Goal: Task Accomplishment & Management: Use online tool/utility

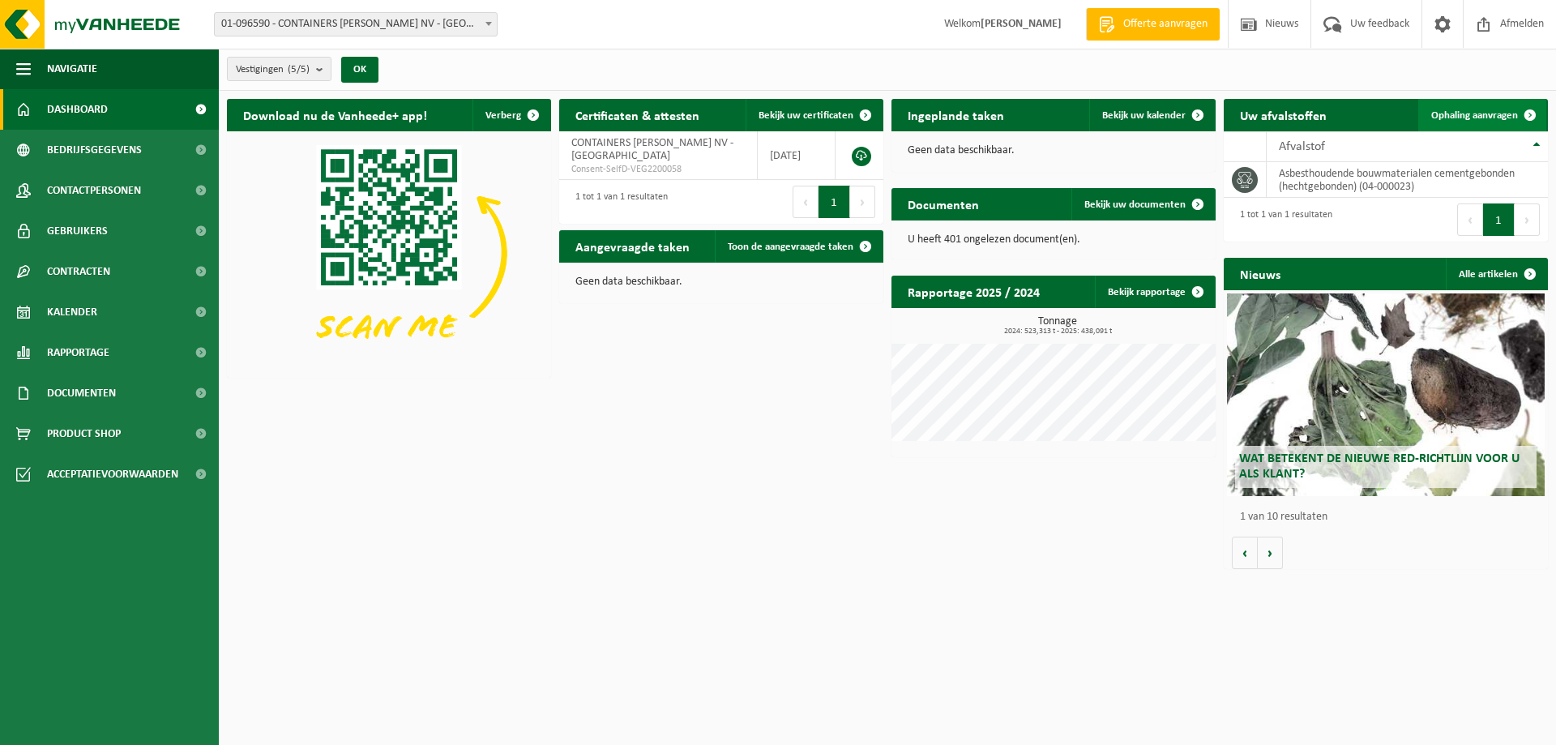
click at [1478, 121] on link "Ophaling aanvragen" at bounding box center [1482, 115] width 128 height 32
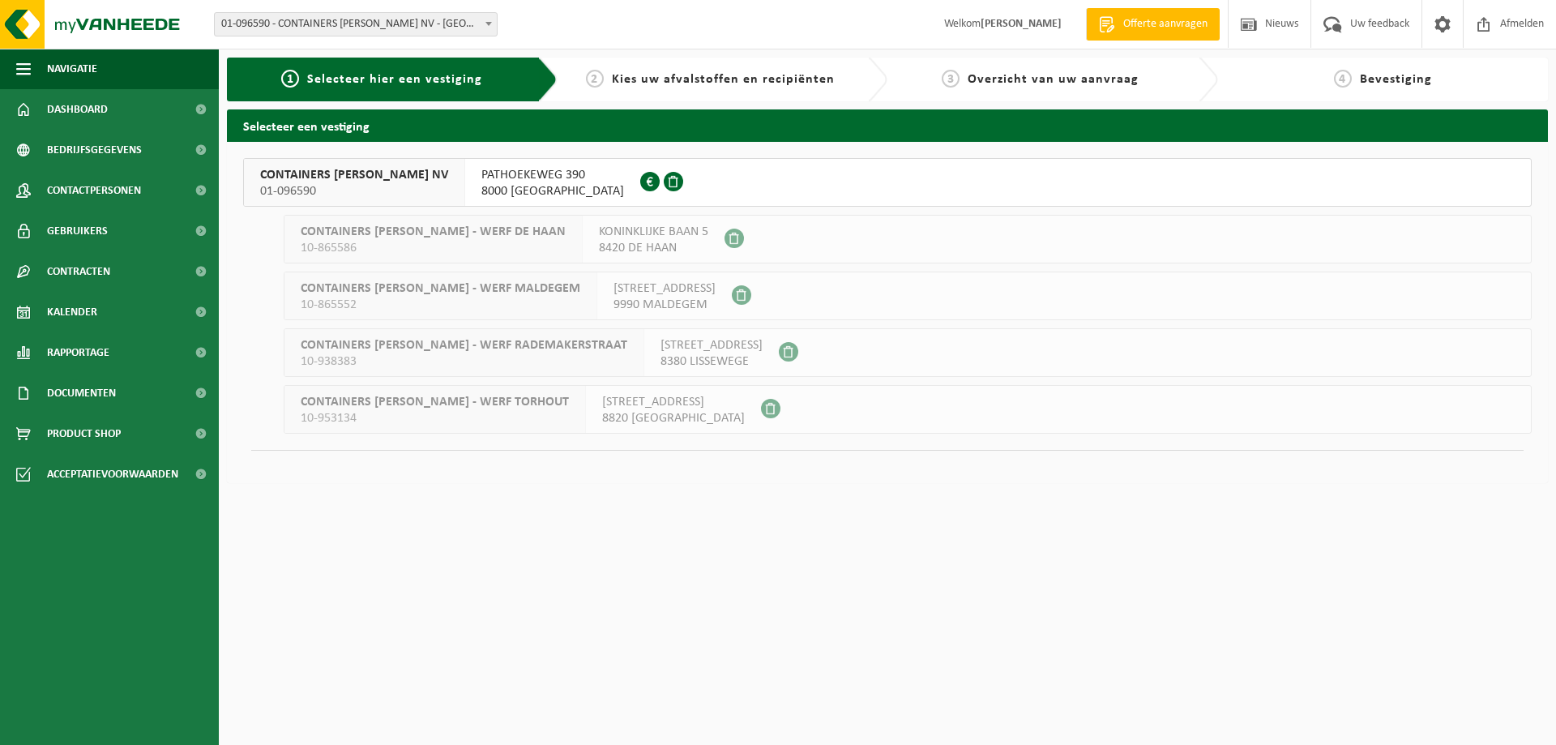
click at [621, 178] on button "CONTAINERS JAN HAECK NV 01-096590 PATHOEKEWEG 390 8000 BRUGGE 0449.180.472" at bounding box center [887, 182] width 1288 height 49
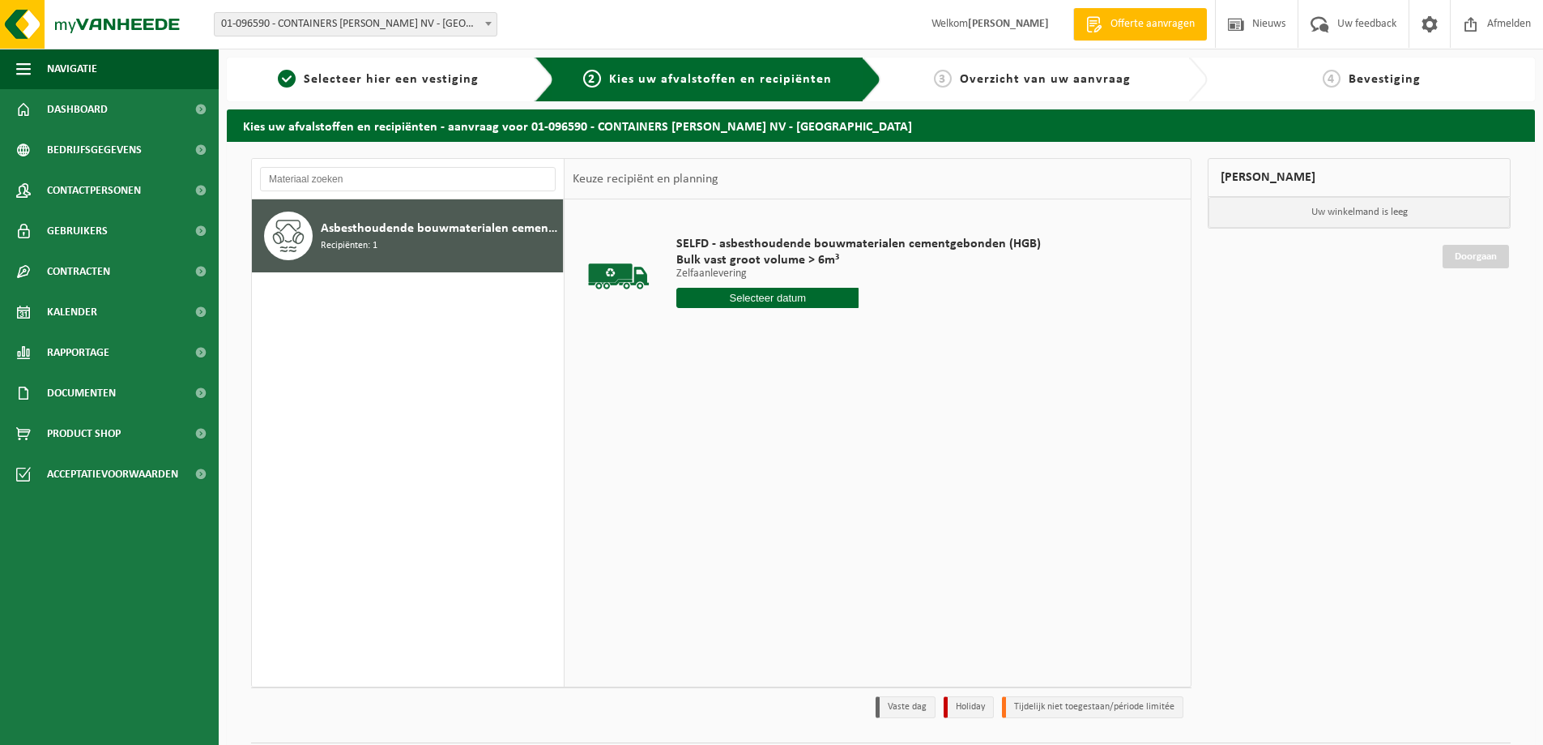
click at [768, 298] on input "text" at bounding box center [768, 298] width 182 height 20
click at [714, 464] on div "19" at bounding box center [720, 468] width 28 height 26
type input "Van 2025-08-19"
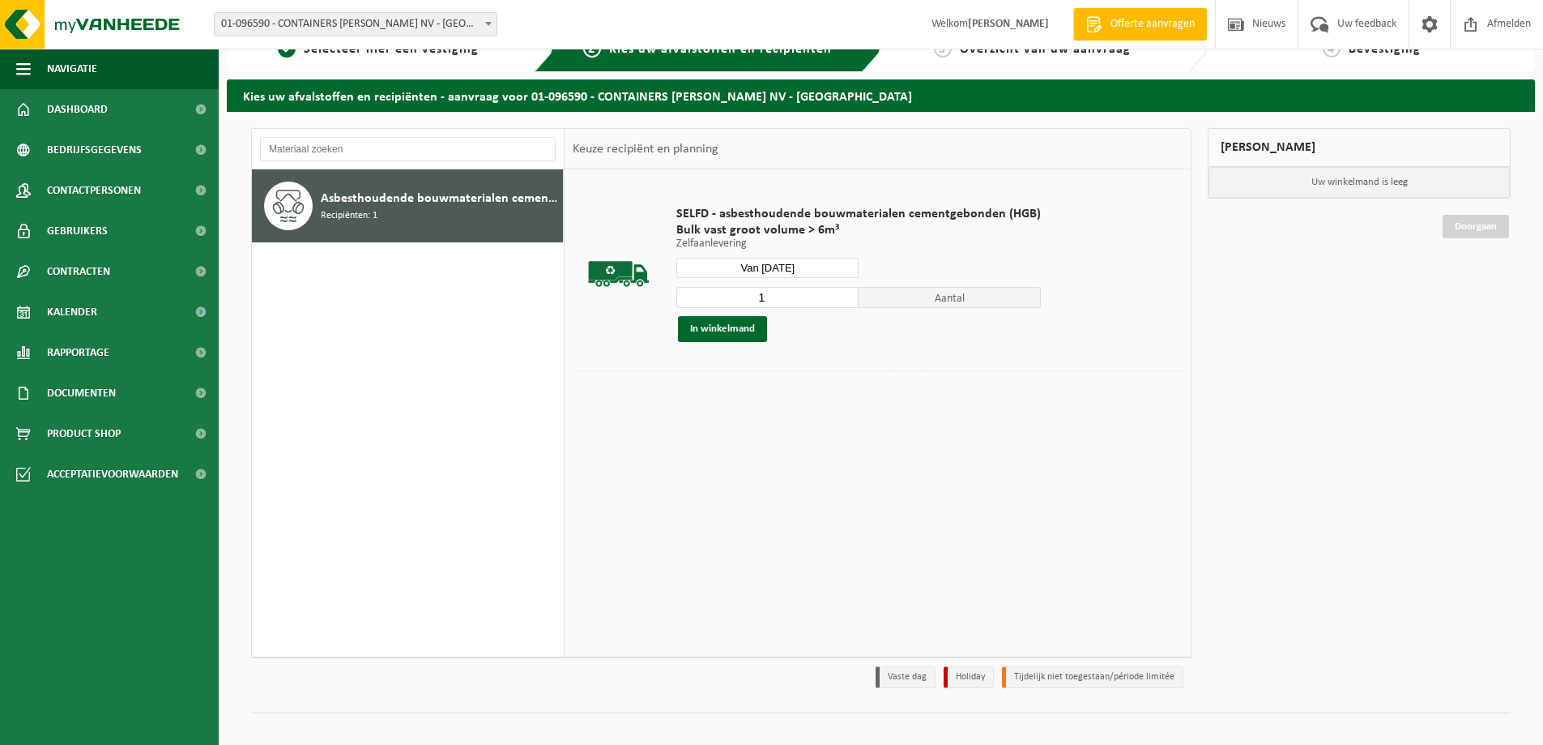
scroll to position [47, 0]
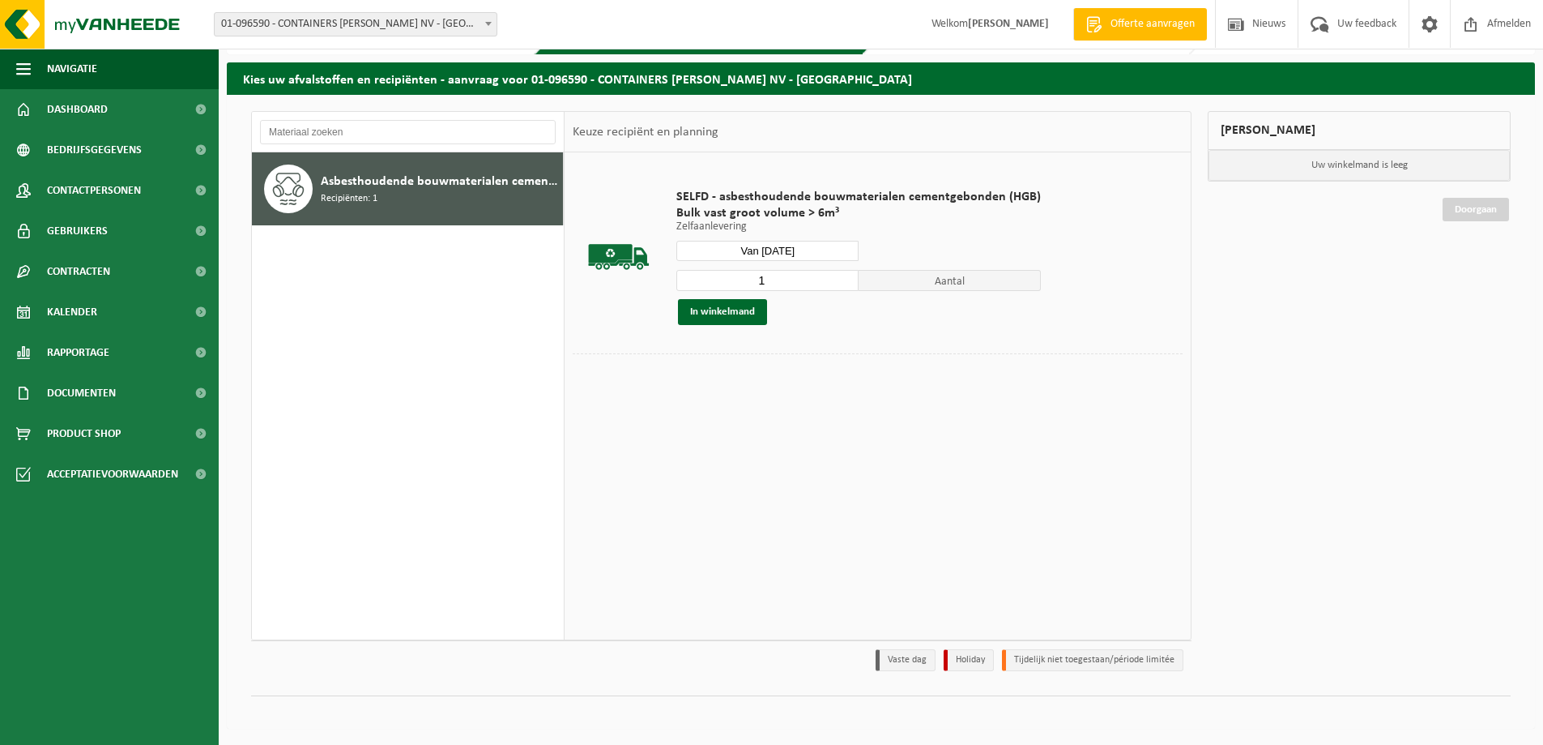
click at [788, 255] on input "Van 2025-08-19" at bounding box center [768, 251] width 182 height 20
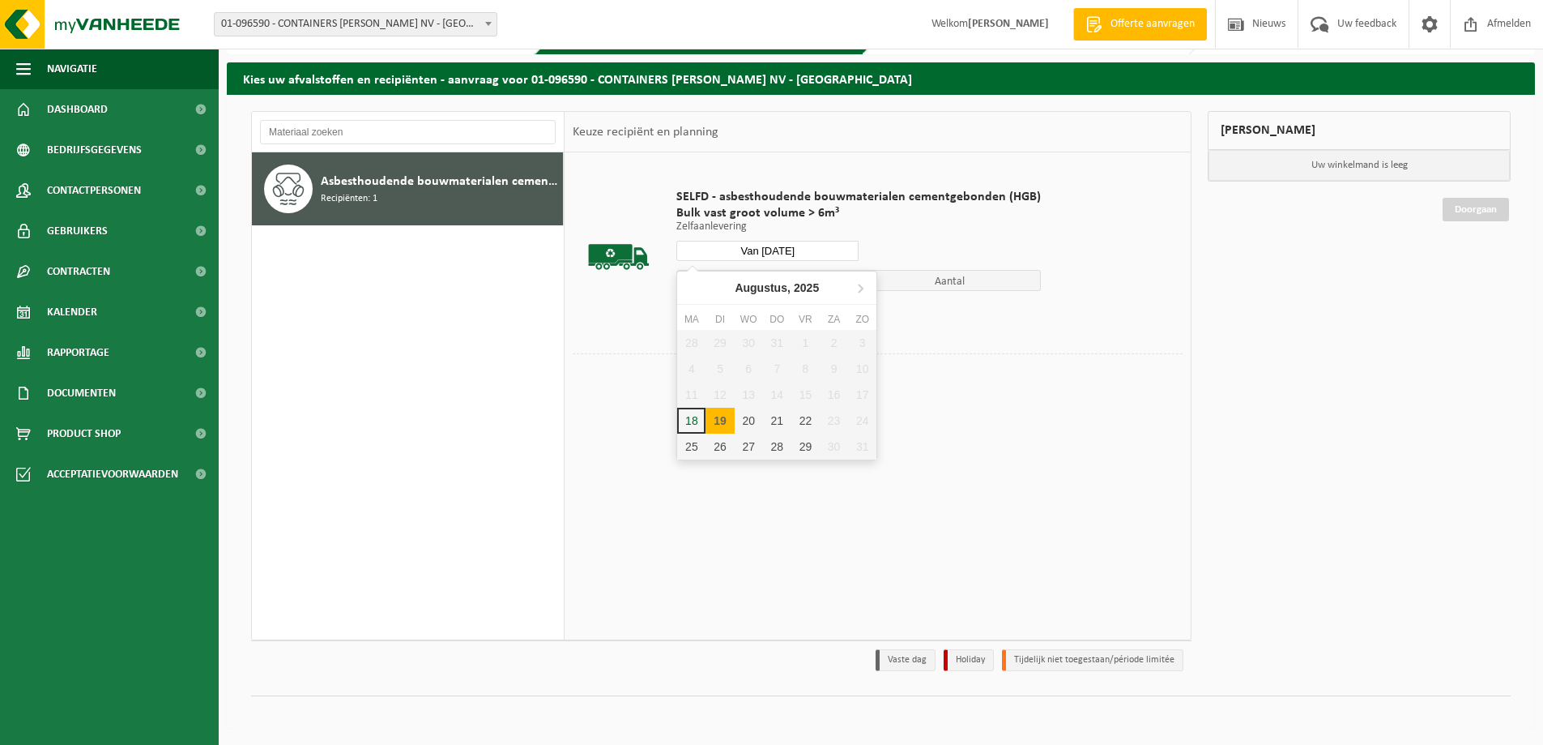
click at [788, 255] on input "Van 2025-08-19" at bounding box center [768, 251] width 182 height 20
click at [919, 348] on td "SELFD - asbesthoudende bouwmaterialen cementgebonden (HGB) Bulk vast groot volu…" at bounding box center [923, 256] width 519 height 193
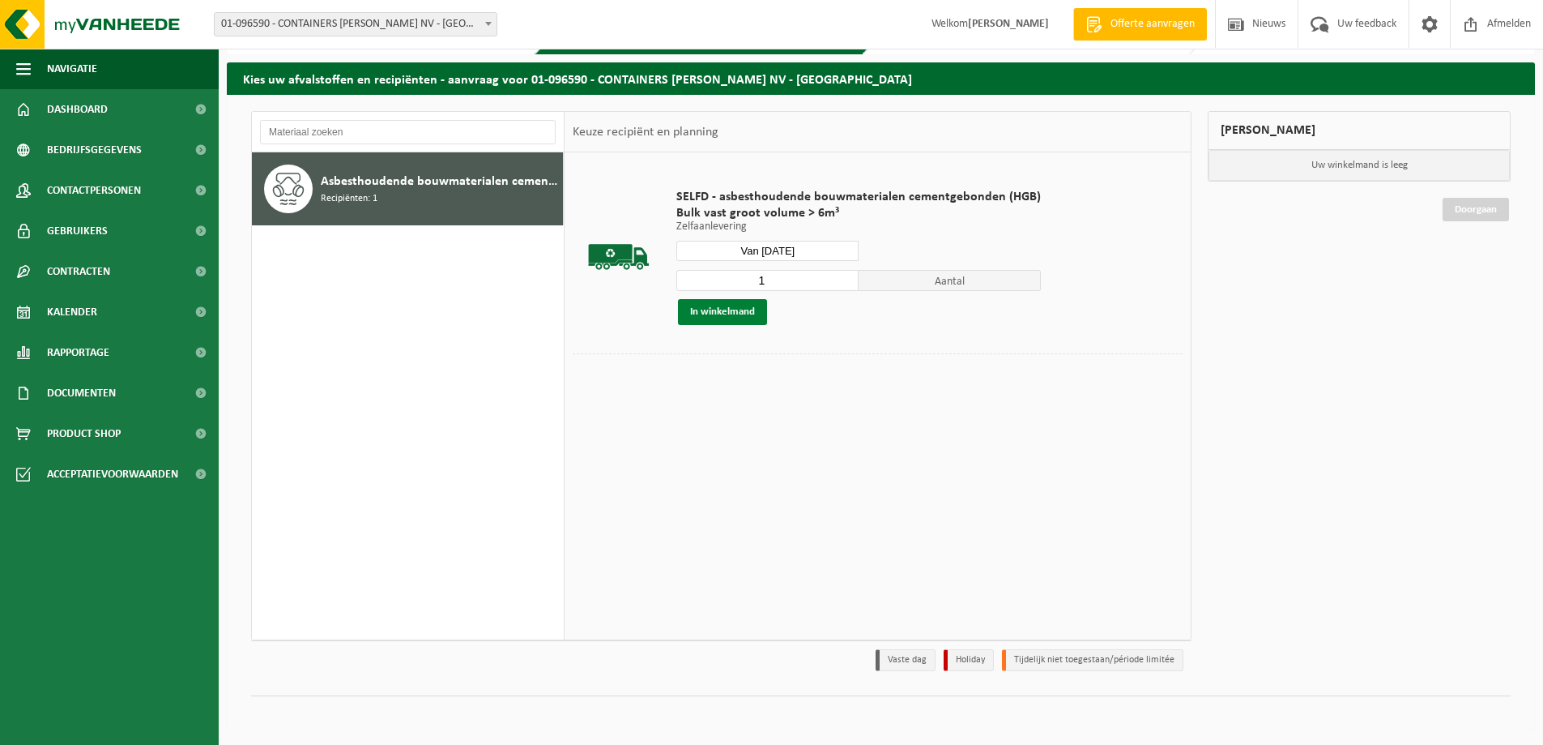
click at [745, 315] on button "In winkelmand" at bounding box center [722, 312] width 89 height 26
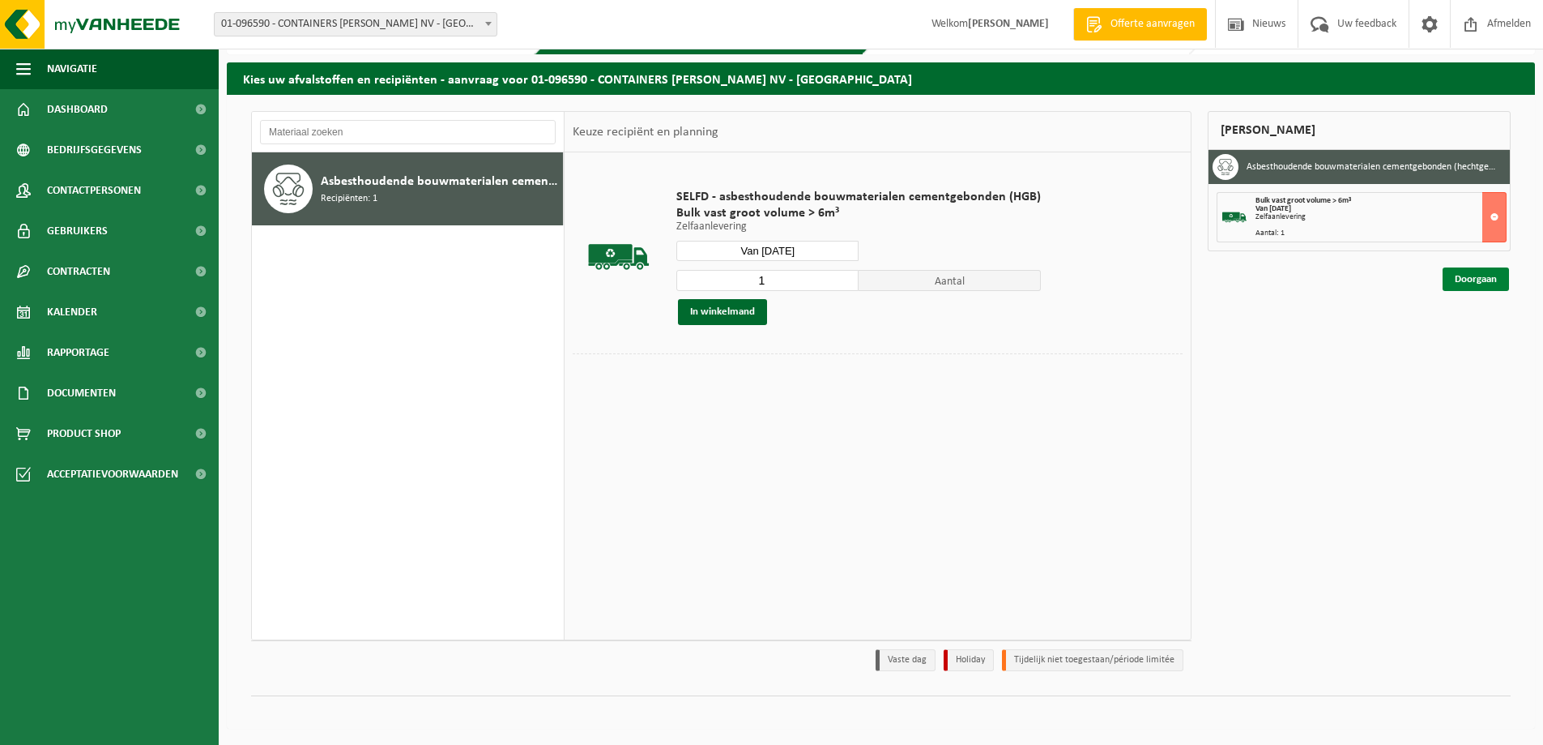
click at [1470, 280] on link "Doorgaan" at bounding box center [1476, 278] width 66 height 23
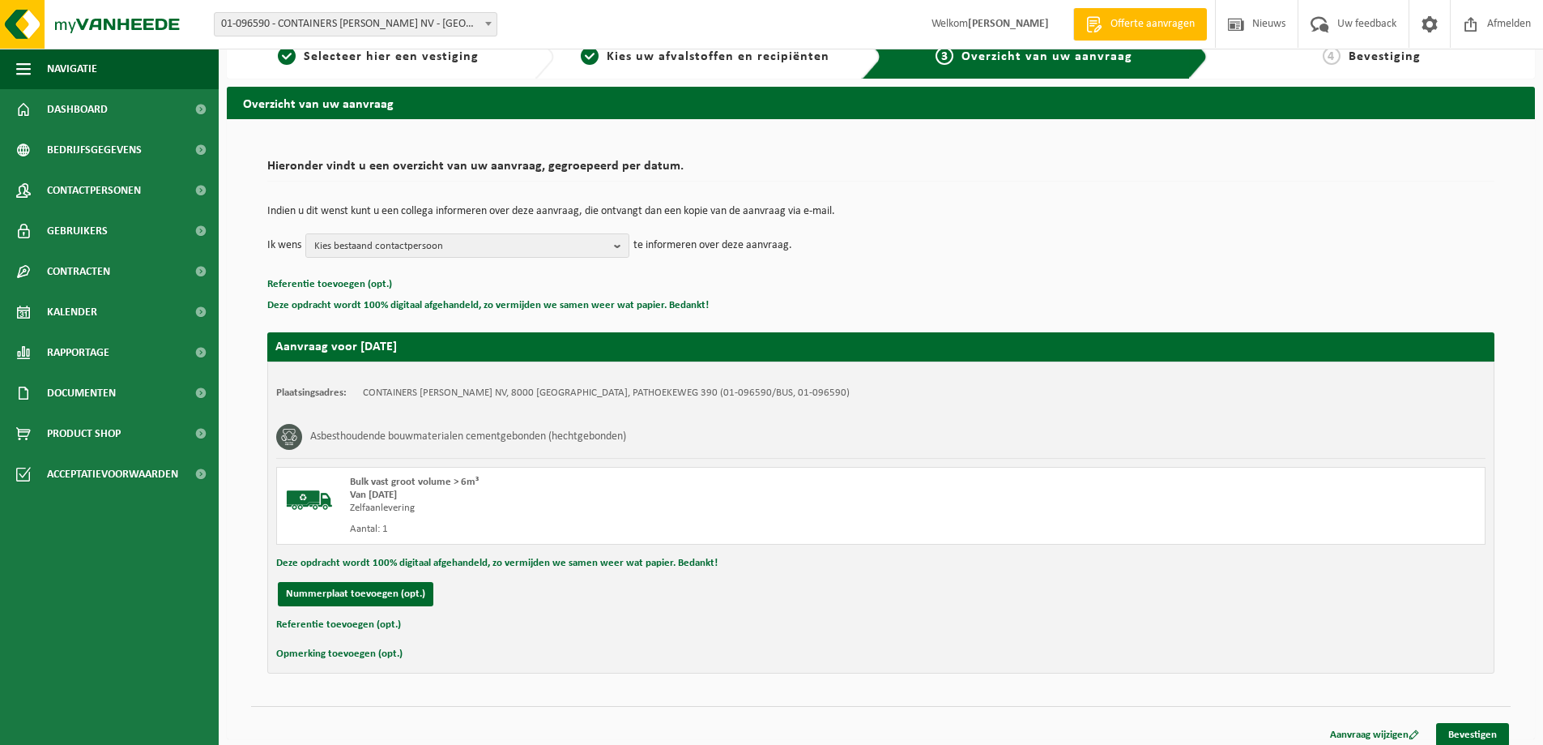
scroll to position [33, 0]
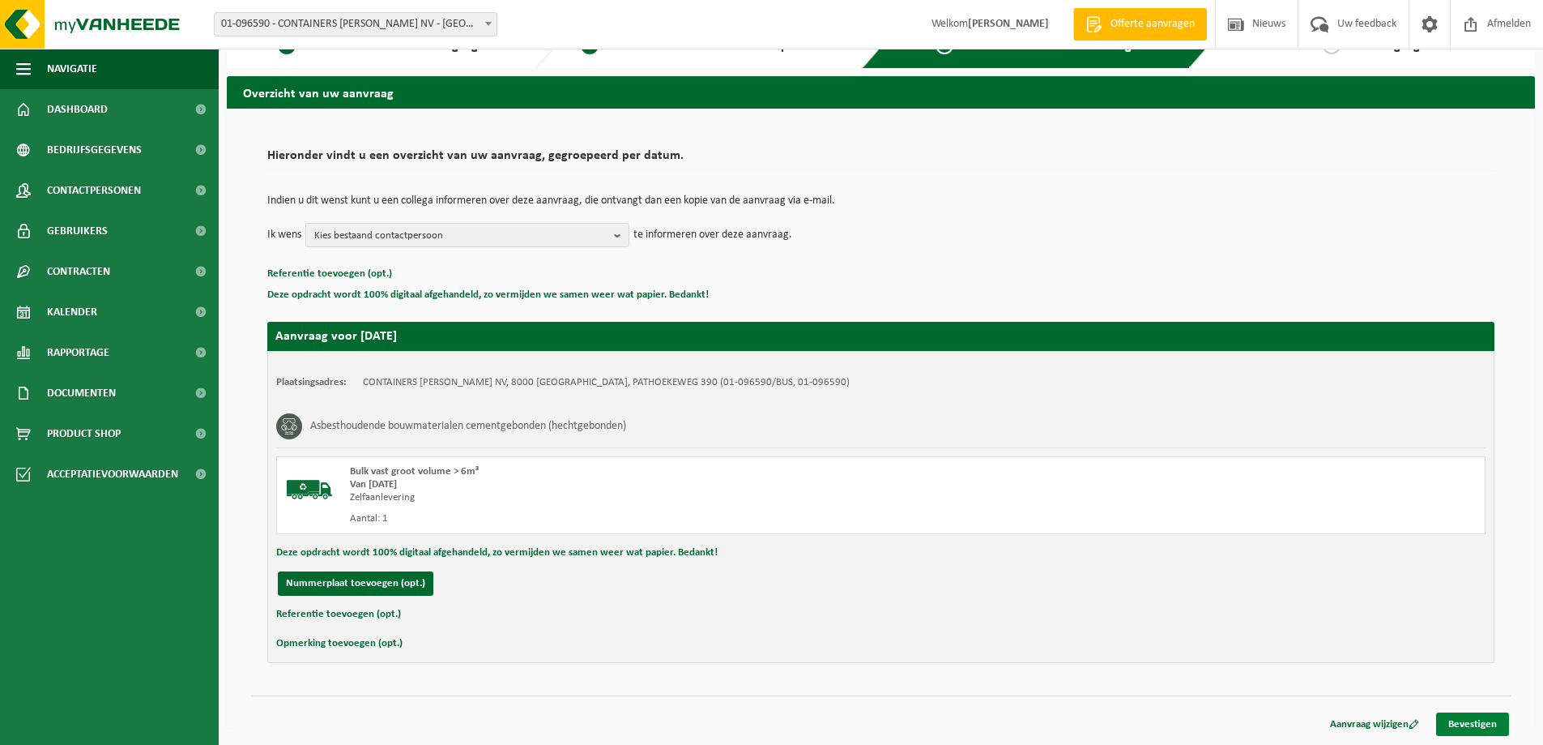
click at [1461, 720] on link "Bevestigen" at bounding box center [1473, 723] width 73 height 23
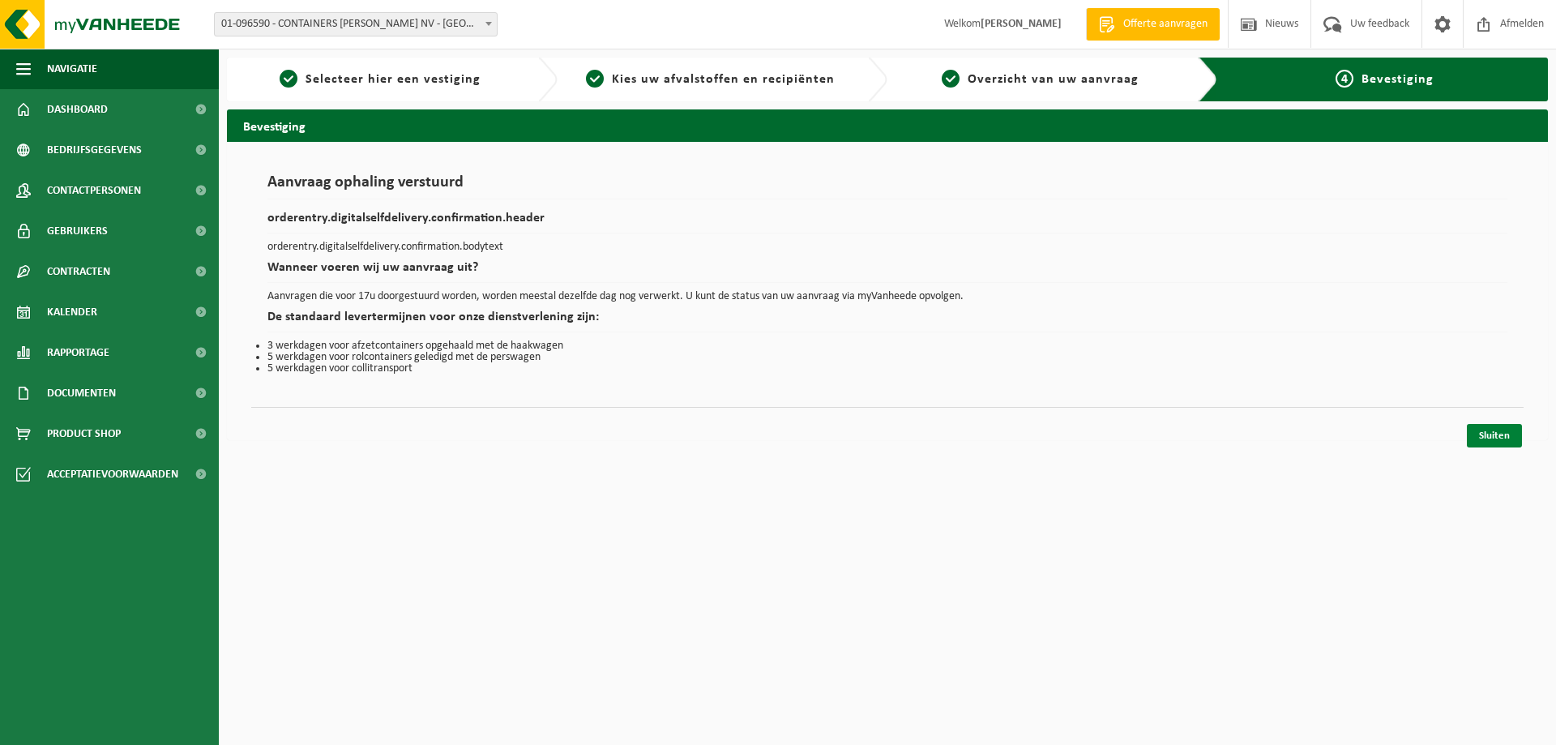
click at [1490, 433] on link "Sluiten" at bounding box center [1494, 435] width 55 height 23
